Goal: Find specific page/section: Find specific page/section

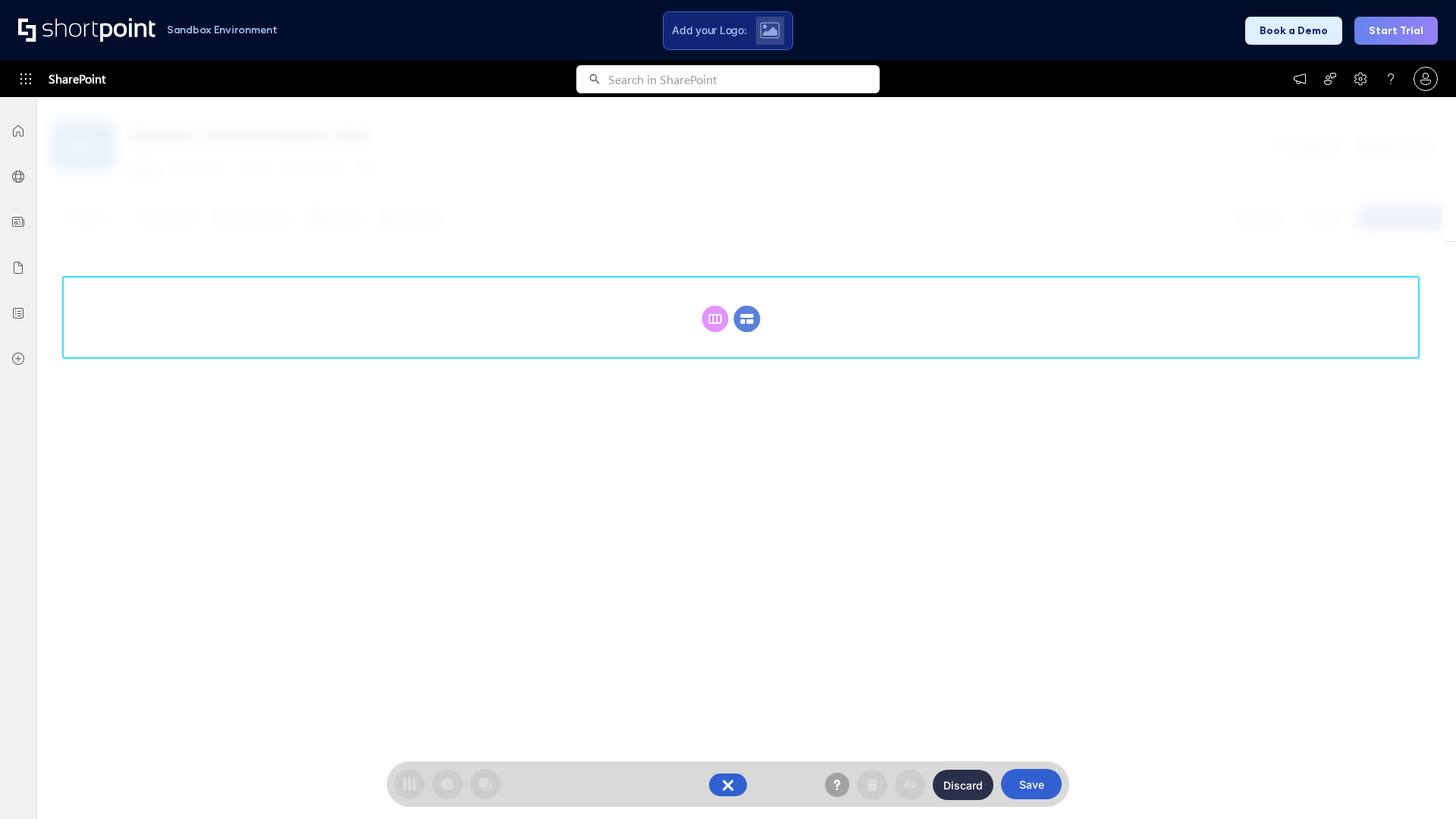
click at [747, 318] on circle at bounding box center [747, 319] width 27 height 27
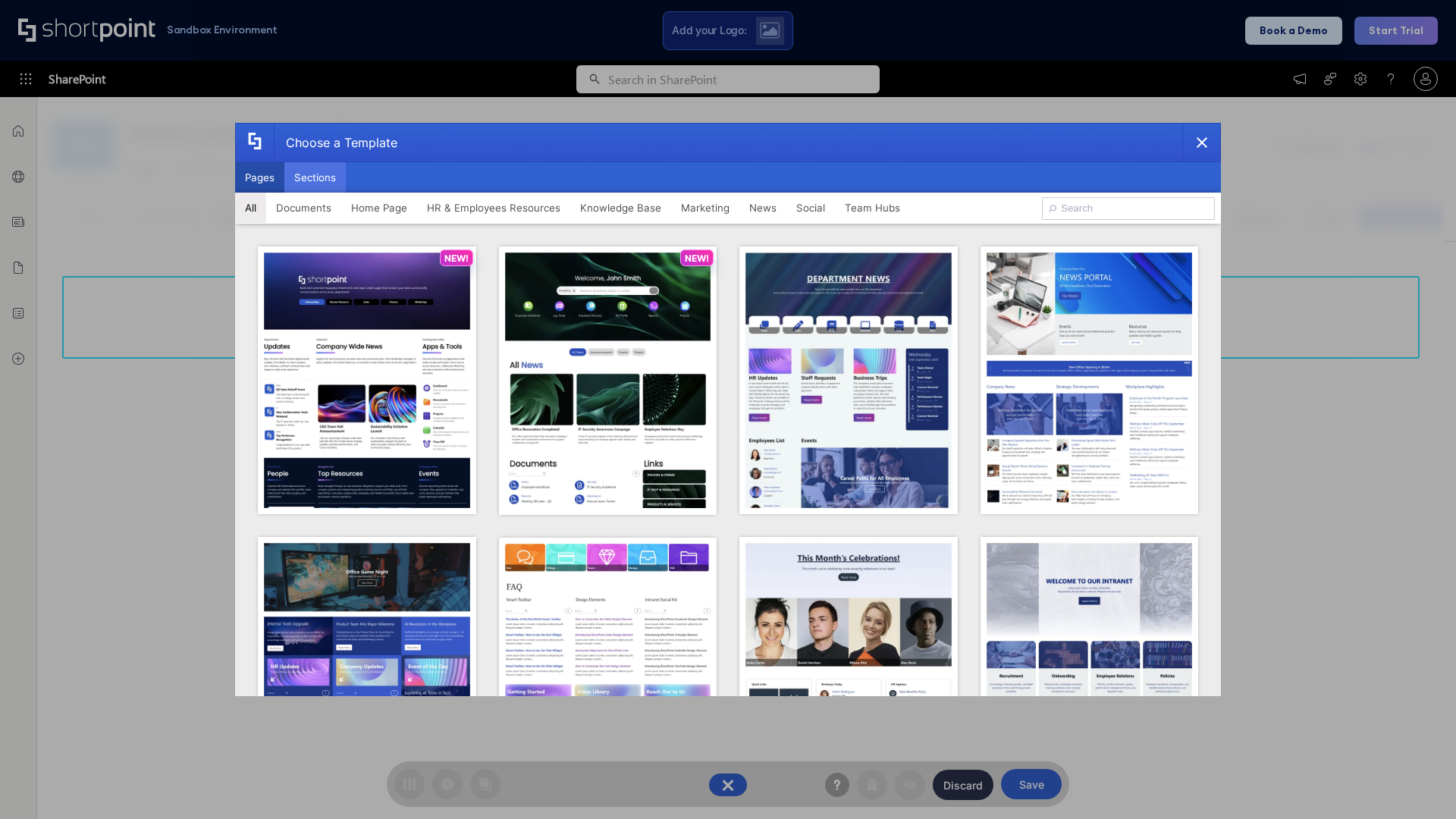
click at [315, 177] on button "Sections" at bounding box center [315, 177] width 61 height 30
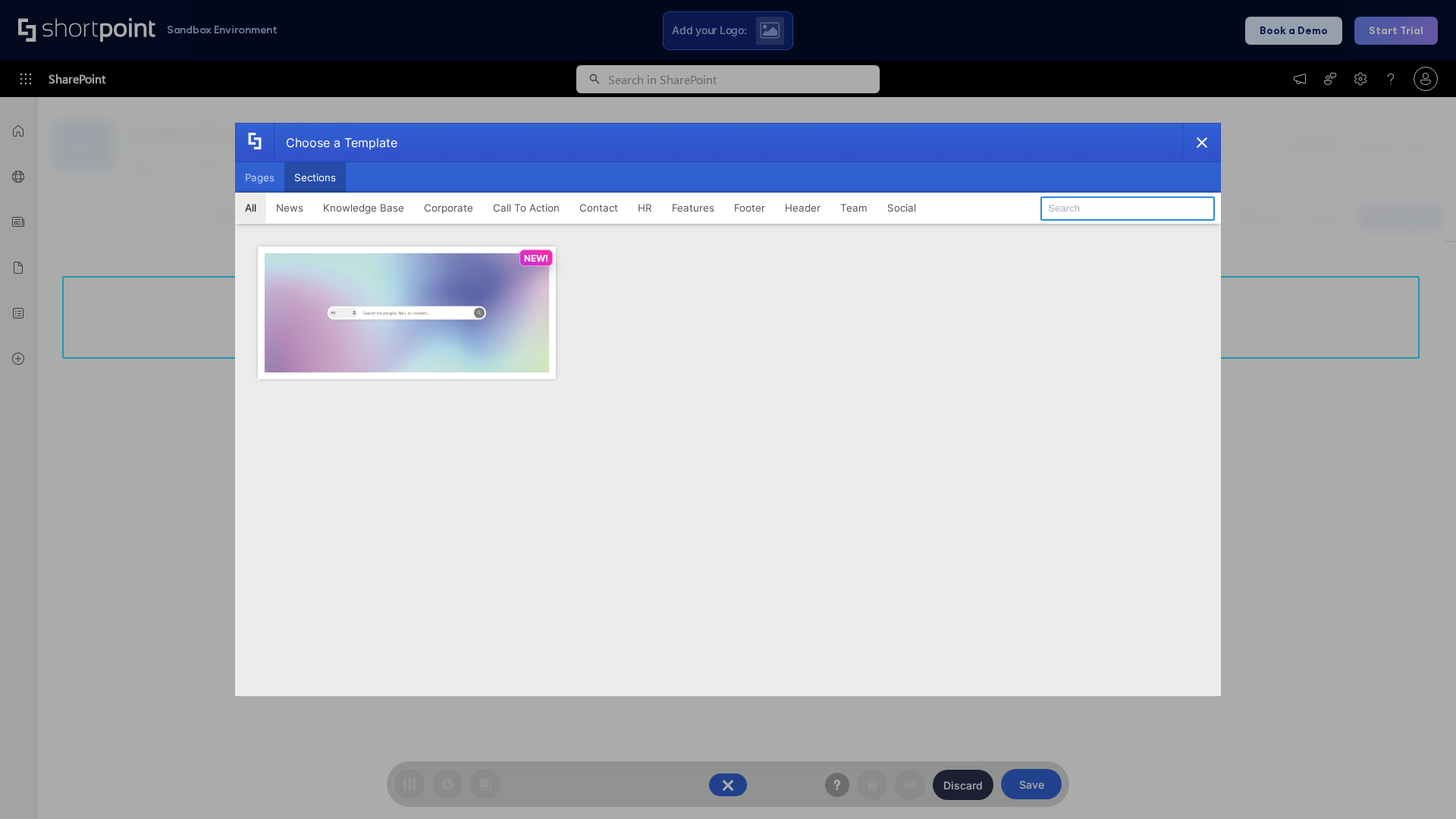
type input "Features Kit 5"
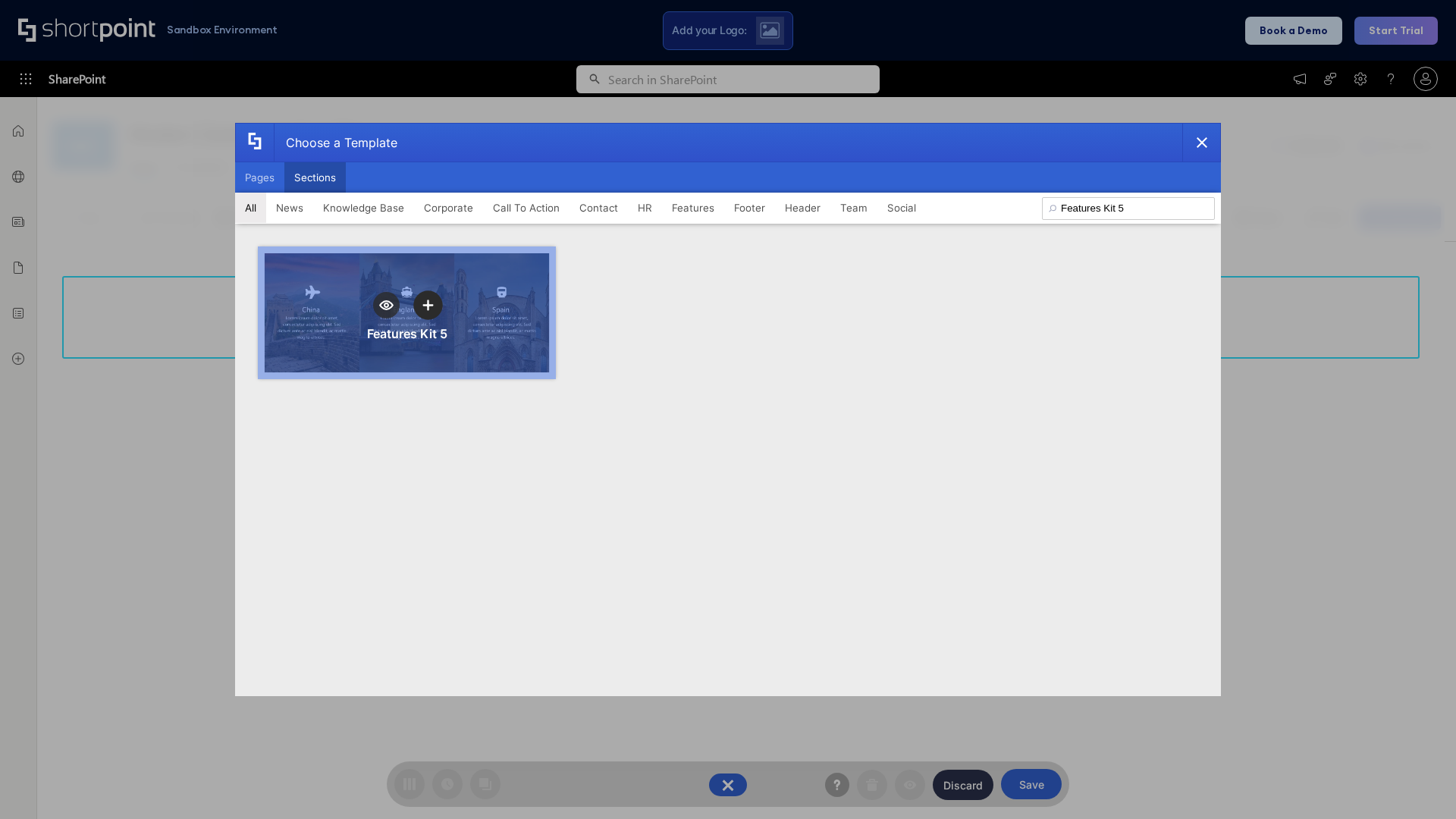
click at [428, 305] on icon "template selector" at bounding box center [428, 305] width 11 height 11
